Goal: Information Seeking & Learning: Learn about a topic

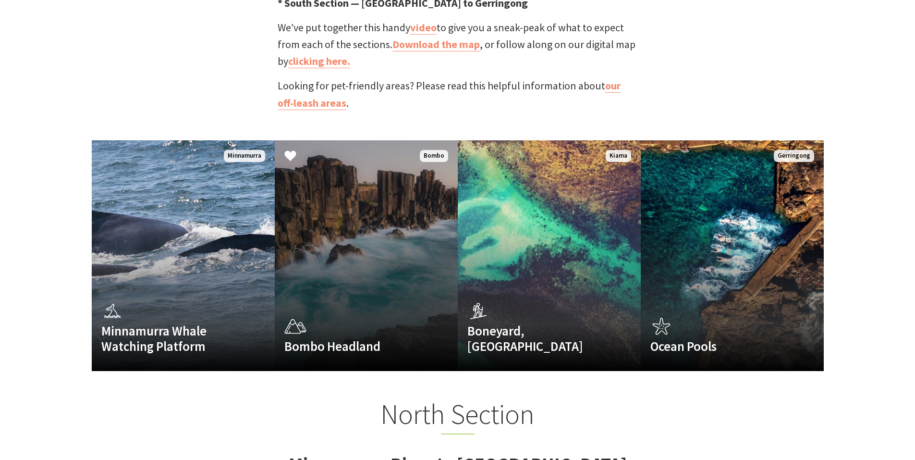
scroll to position [577, 0]
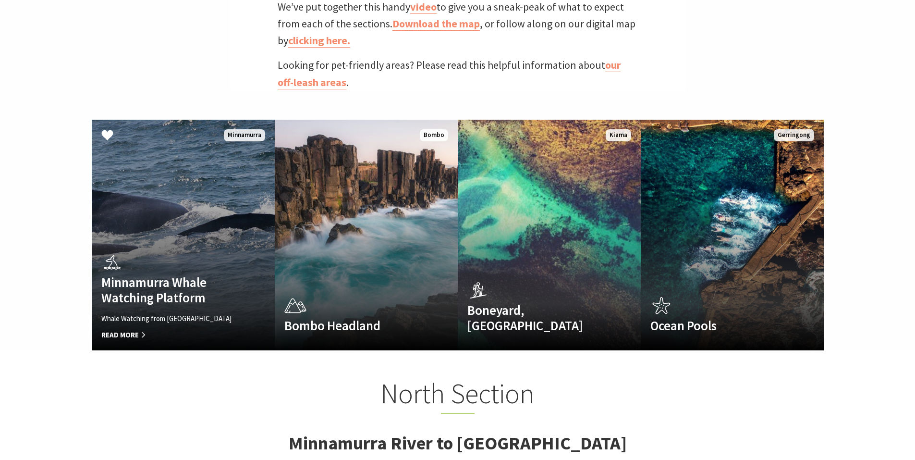
click at [157, 187] on link "Minnamurra Whale Watching Platform Whale Watching from Minnamurra Point Read Mo…" at bounding box center [183, 235] width 183 height 231
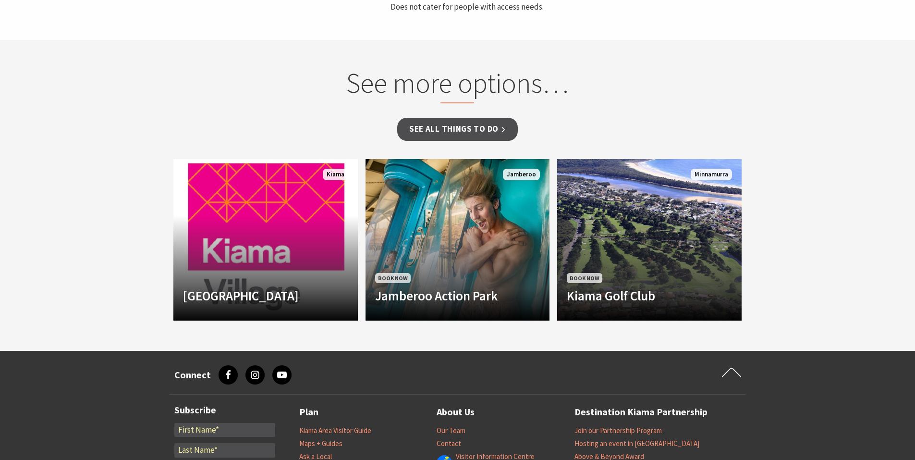
scroll to position [625, 0]
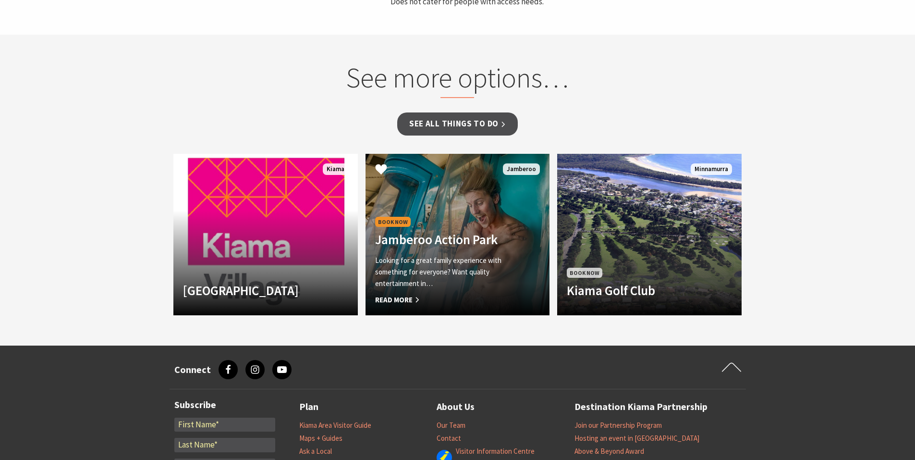
click at [446, 186] on link "Book Now Jamberoo Action Park Looking for a great family experience with someth…" at bounding box center [458, 234] width 184 height 161
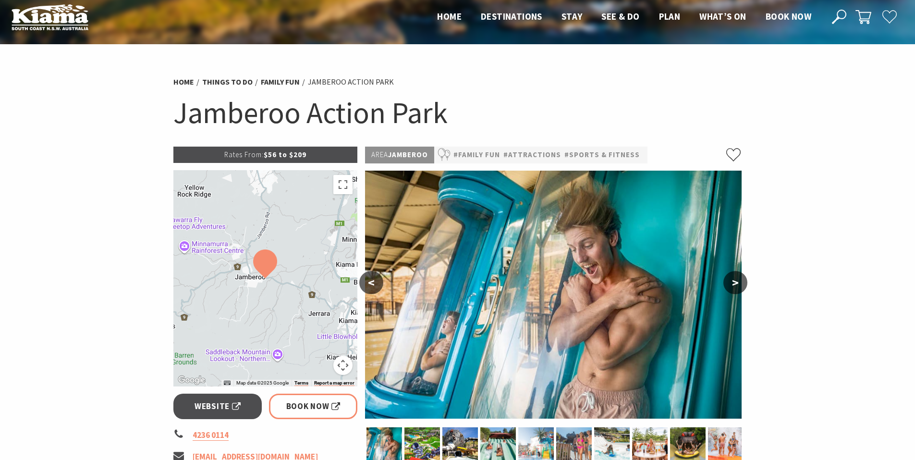
scroll to position [144, 0]
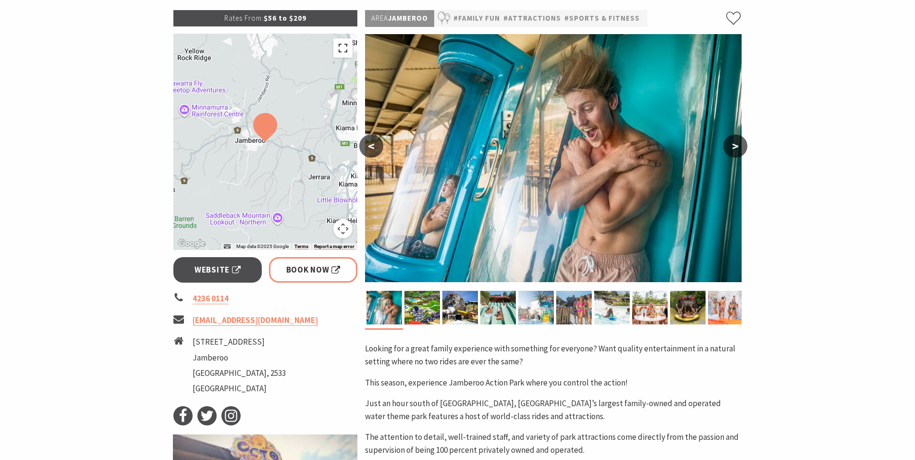
click at [341, 52] on button "Toggle fullscreen view" at bounding box center [342, 47] width 19 height 19
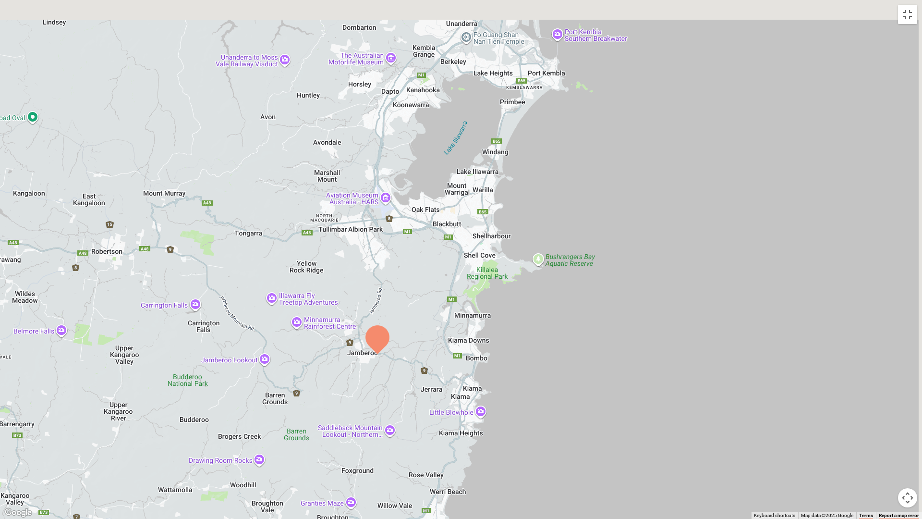
drag, startPoint x: 437, startPoint y: 154, endPoint x: 317, endPoint y: 275, distance: 170.9
click at [319, 275] on div at bounding box center [461, 259] width 922 height 519
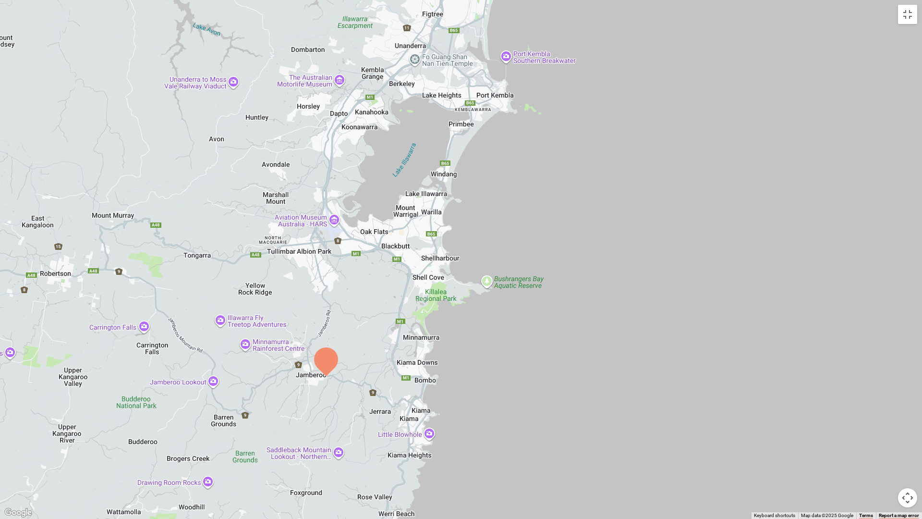
drag, startPoint x: 361, startPoint y: 184, endPoint x: 350, endPoint y: 177, distance: 13.1
click at [350, 177] on div at bounding box center [461, 259] width 922 height 519
